Goal: Find specific page/section: Find specific page/section

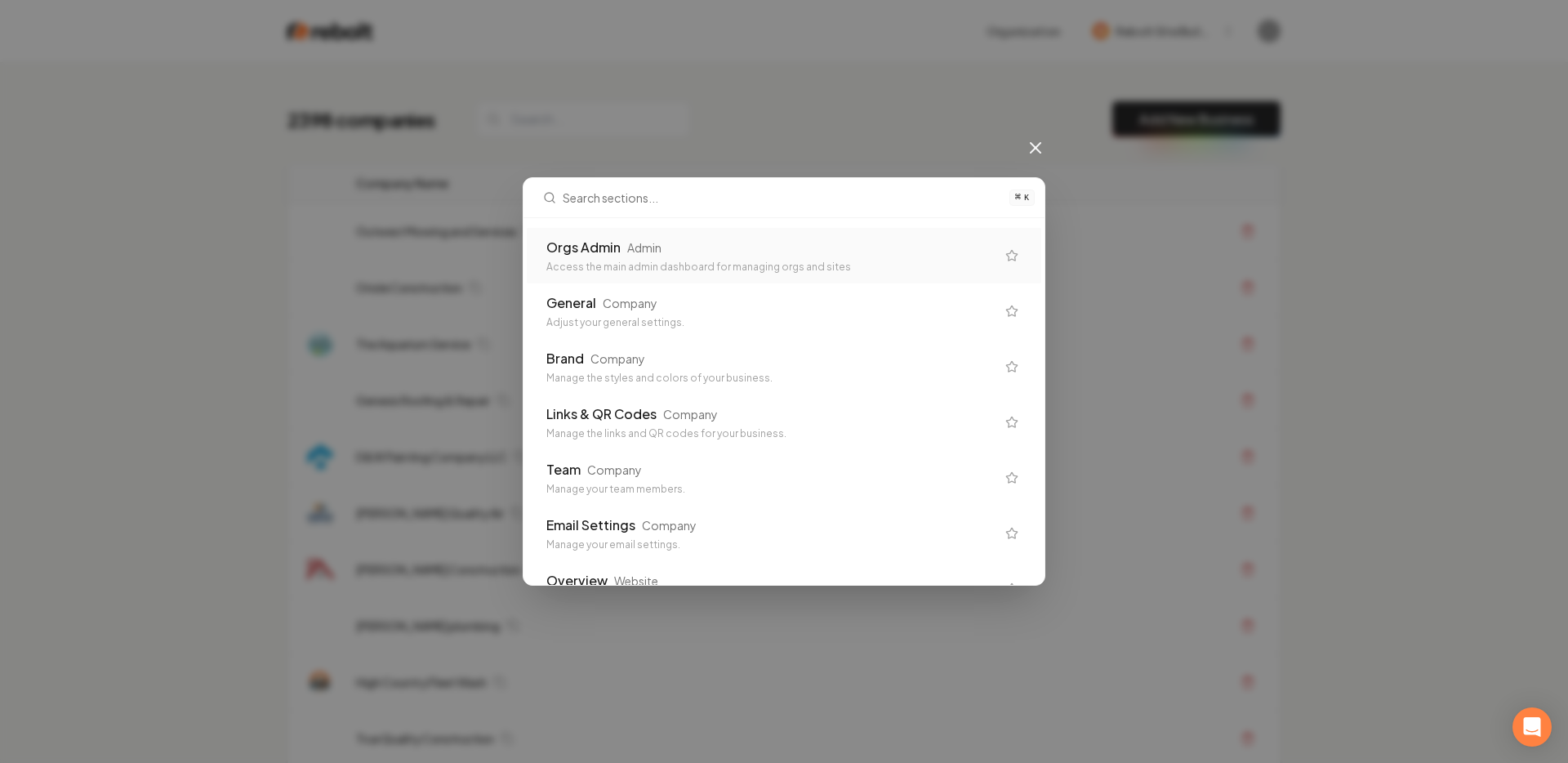
click at [1037, 142] on icon at bounding box center [1035, 148] width 20 height 20
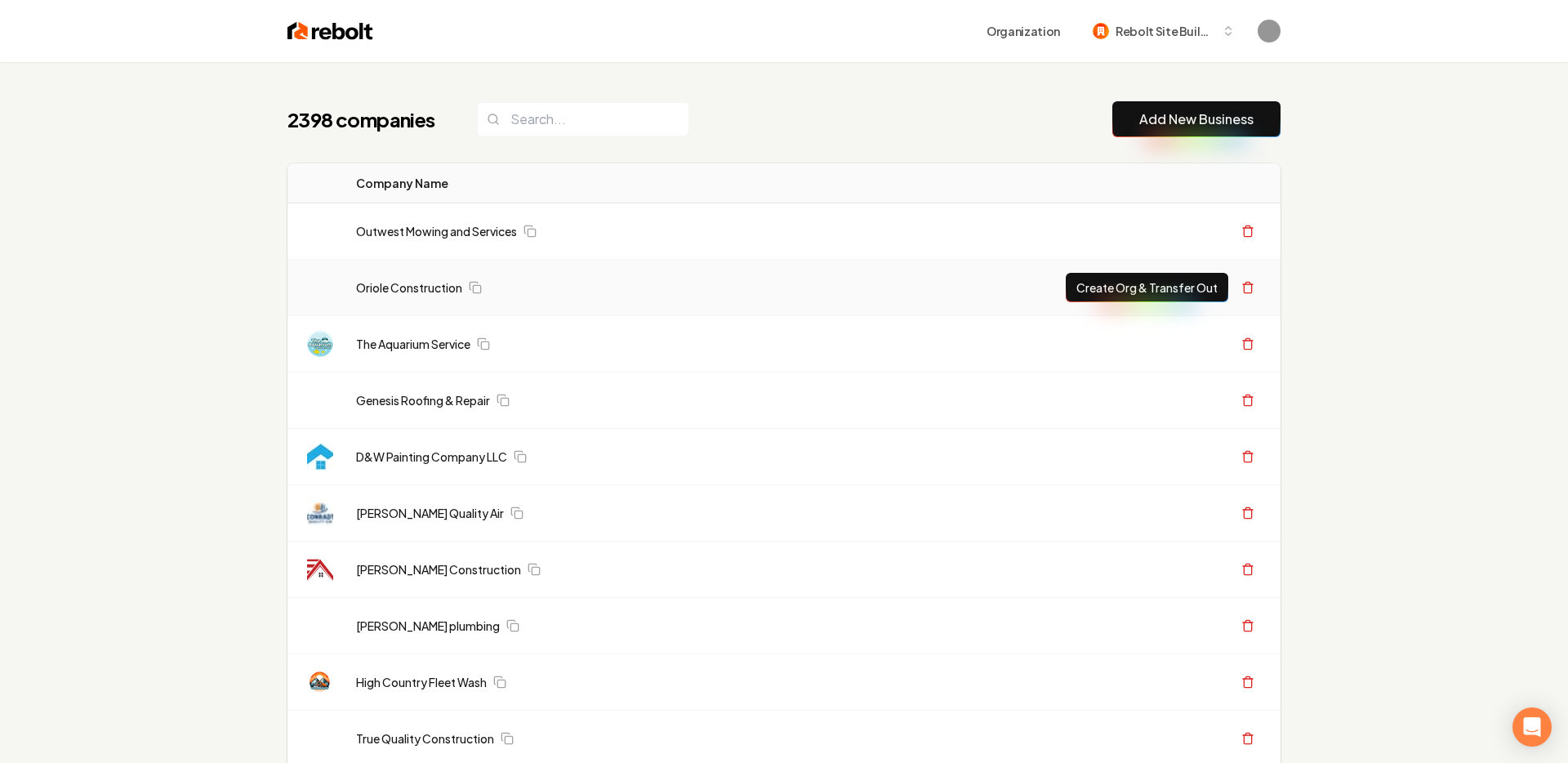
scroll to position [149, 0]
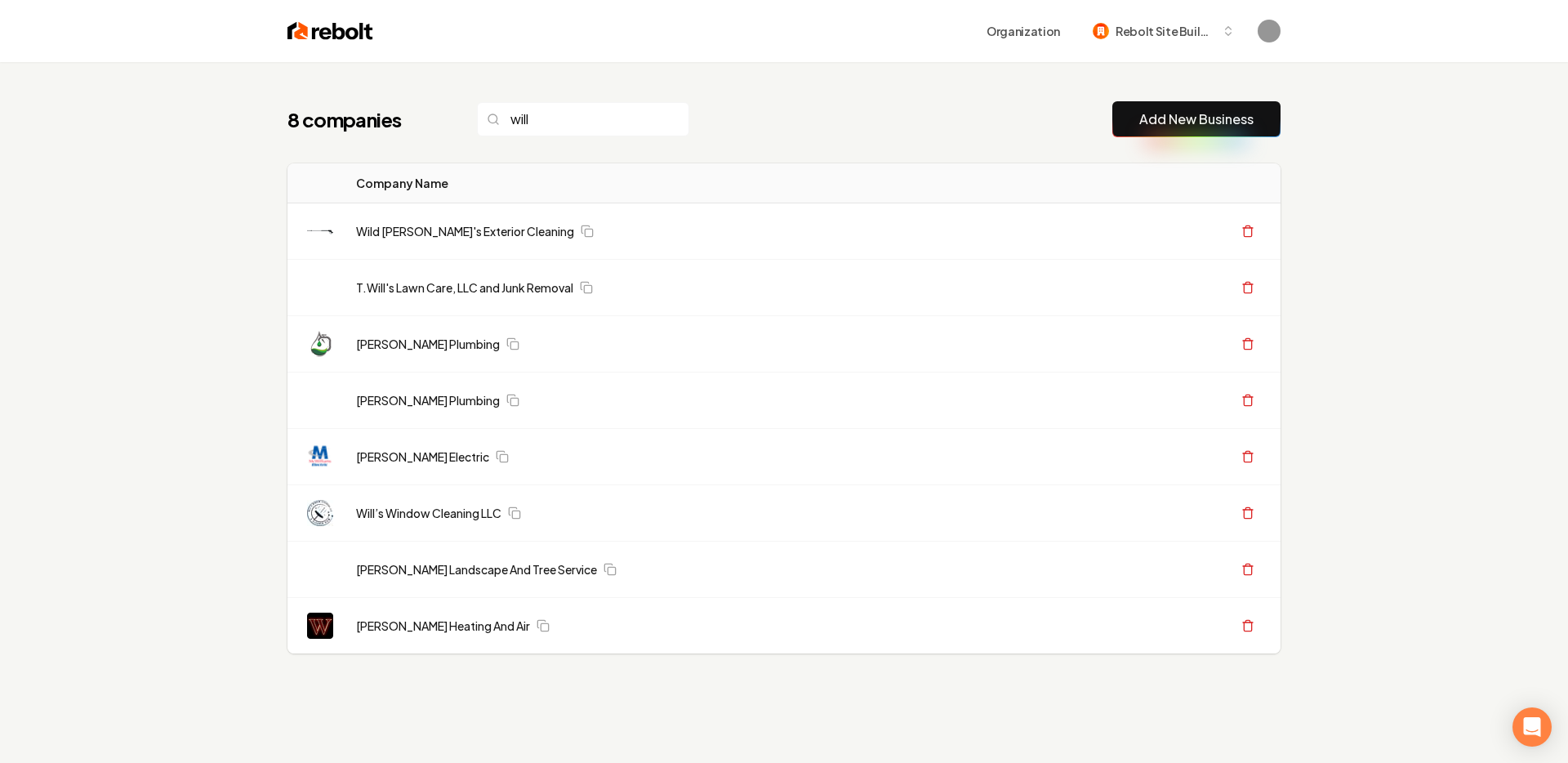
click at [1020, 112] on div "8 companies will Add New Business" at bounding box center [784, 119] width 993 height 36
click at [1167, 30] on span "Rebolt Site Builder" at bounding box center [1165, 32] width 99 height 17
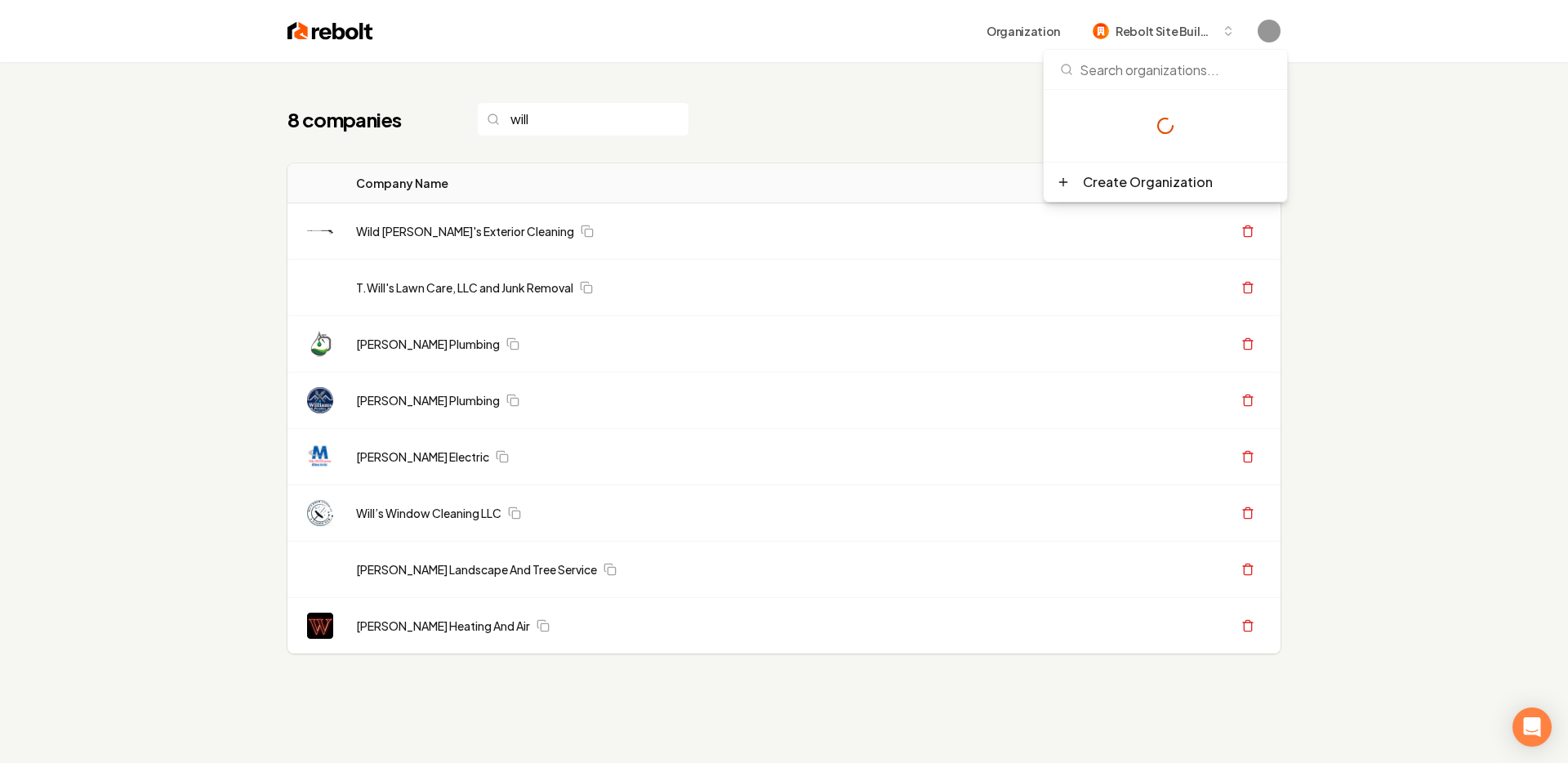
click at [853, 116] on div "8 companies will Add New Business" at bounding box center [784, 119] width 993 height 36
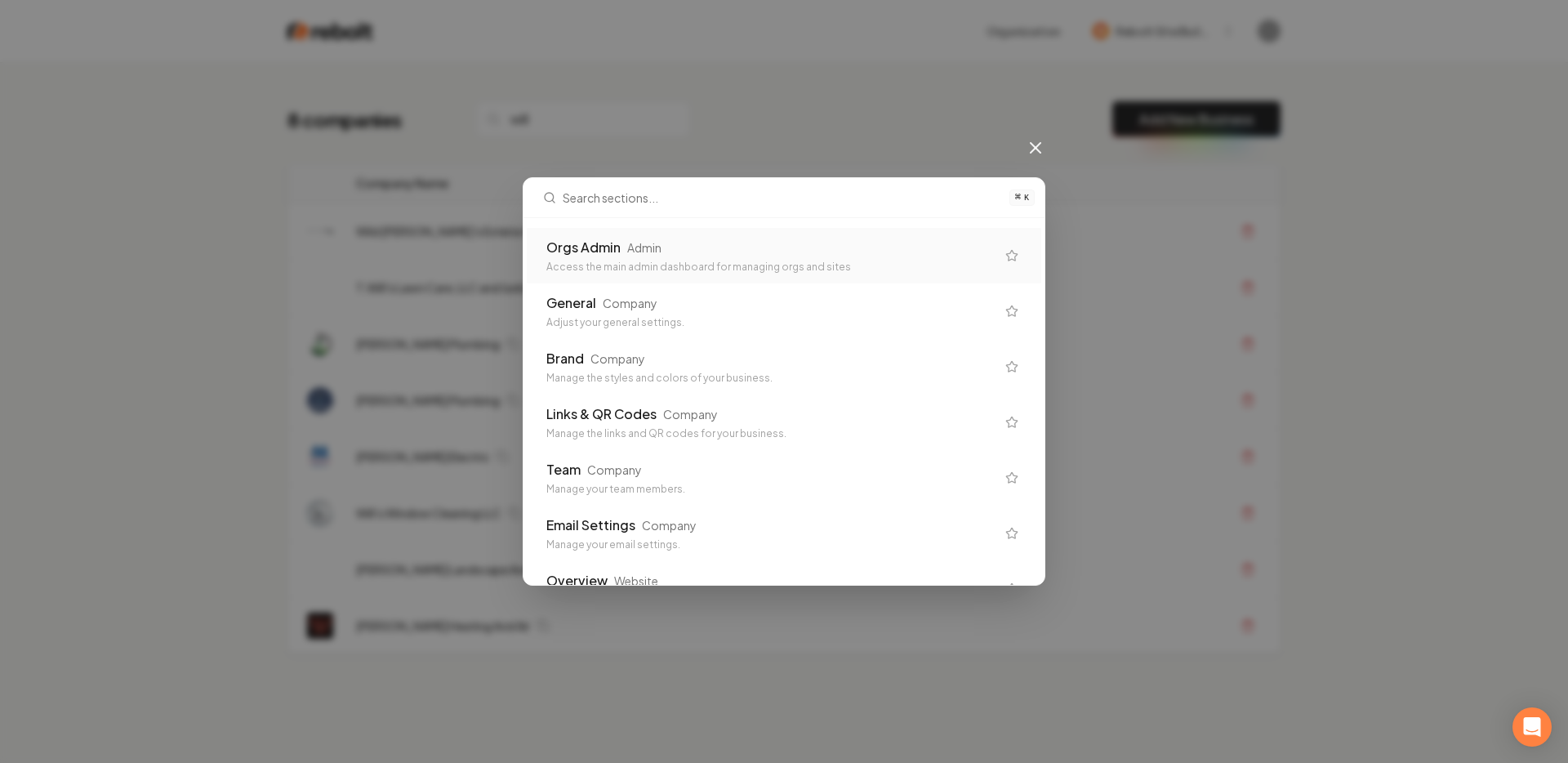
click at [757, 265] on div "Access the main admin dashboard for managing orgs and sites" at bounding box center [771, 267] width 449 height 13
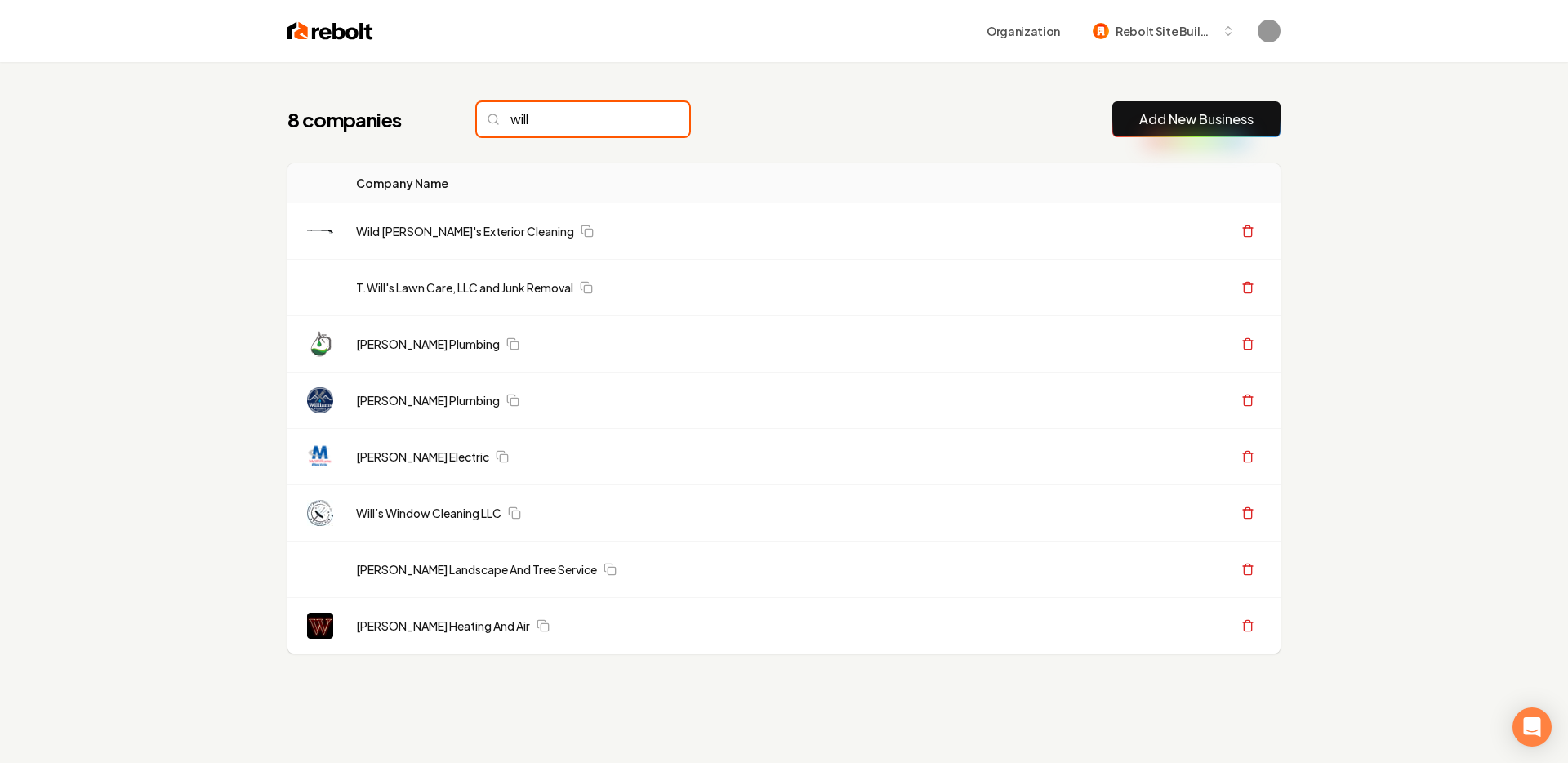
click at [540, 110] on input "will" at bounding box center [583, 119] width 212 height 34
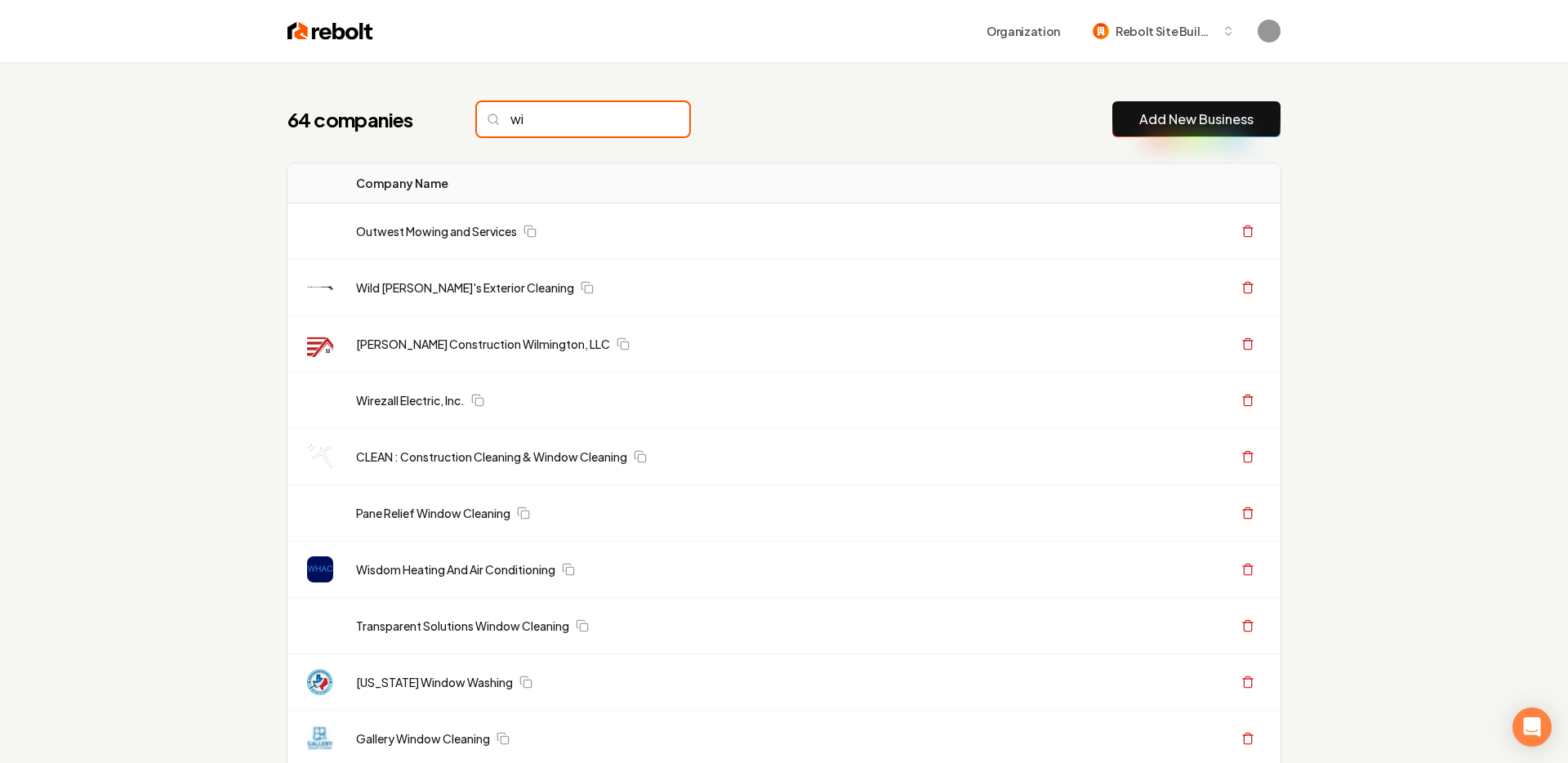
type input "w"
click at [641, 123] on input "search" at bounding box center [583, 119] width 212 height 34
